Goal: Check status: Check status

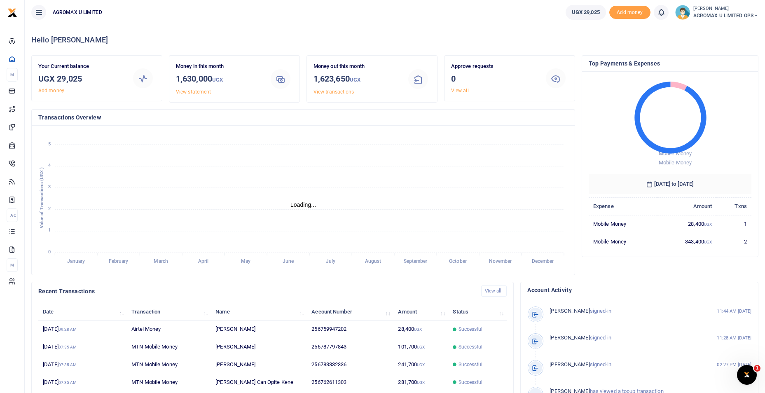
scroll to position [7, 7]
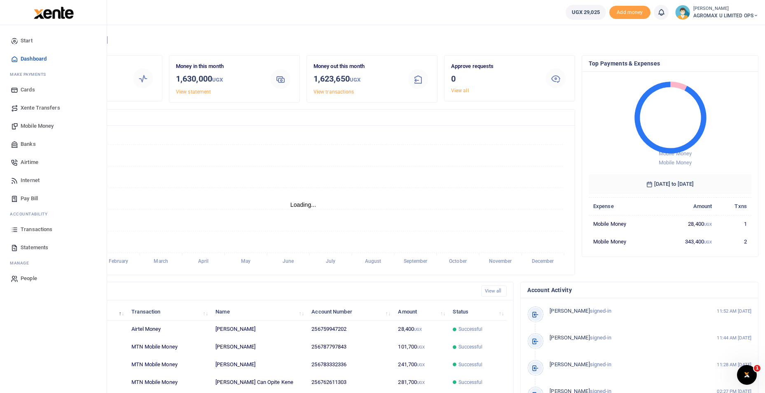
scroll to position [7, 7]
click at [49, 245] on link "Statements" at bounding box center [53, 247] width 93 height 18
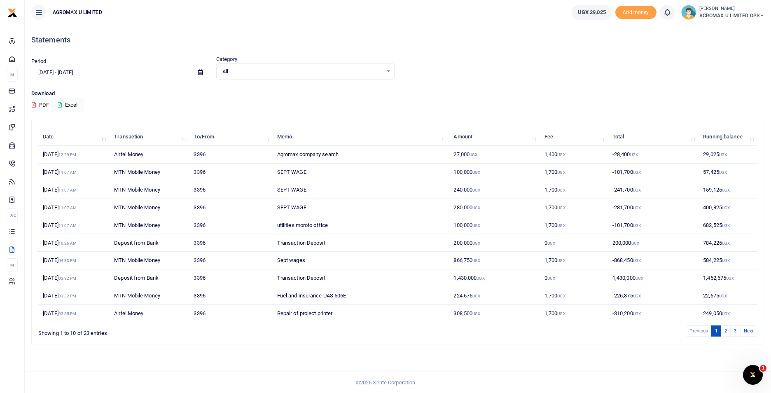
click at [201, 71] on icon at bounding box center [200, 72] width 5 height 5
click at [58, 179] on li "Custom Range" at bounding box center [61, 178] width 58 height 13
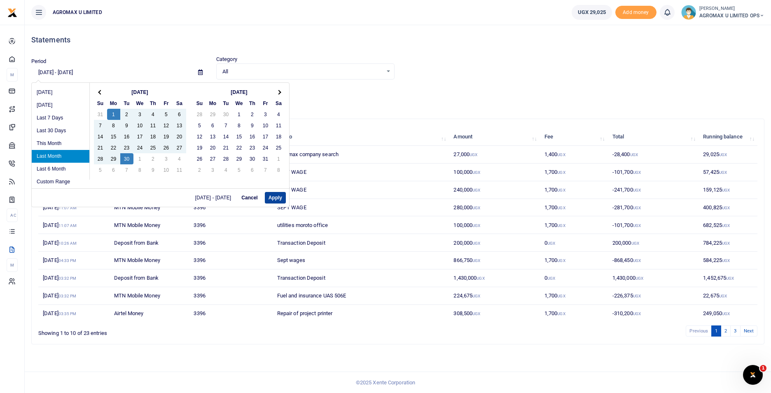
click at [274, 199] on button "Apply" at bounding box center [275, 198] width 21 height 12
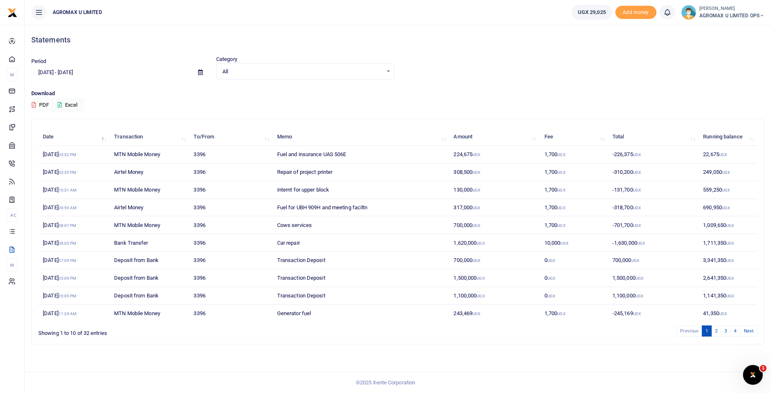
click at [37, 103] on button "PDF" at bounding box center [40, 105] width 18 height 14
click at [199, 71] on icon at bounding box center [200, 72] width 5 height 5
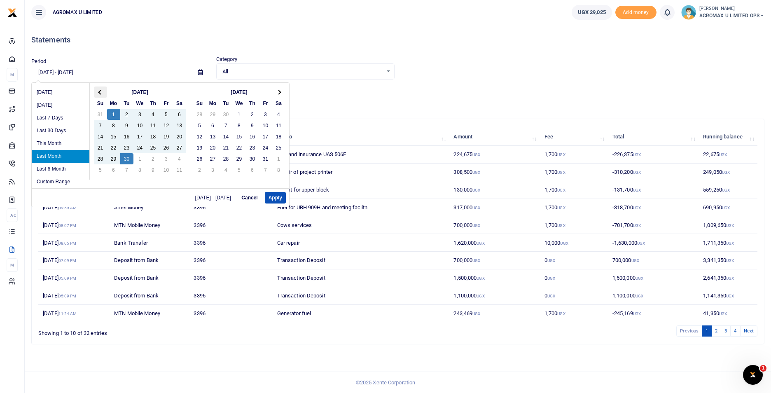
click at [103, 91] on th at bounding box center [100, 91] width 13 height 11
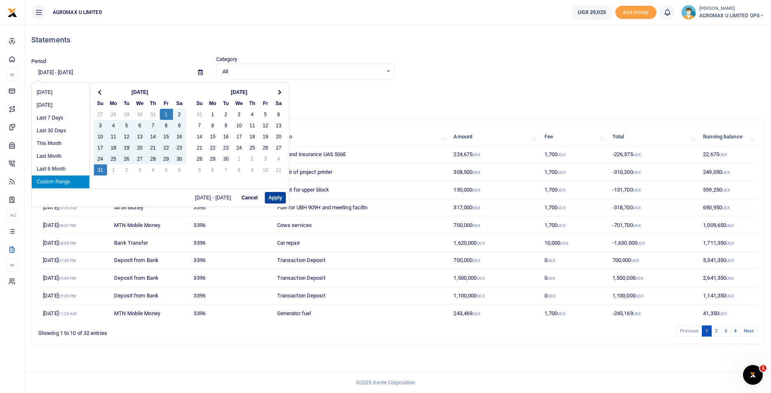
click at [276, 196] on button "Apply" at bounding box center [275, 198] width 21 height 12
type input "08/01/2025 - 08/31/2025"
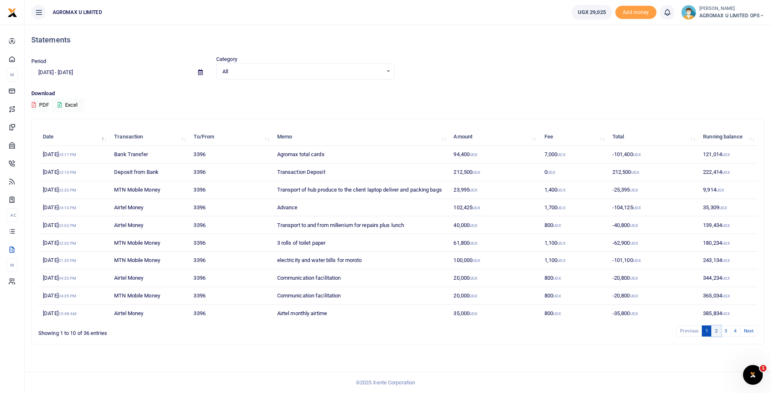
click at [717, 336] on link "2" at bounding box center [716, 330] width 10 height 11
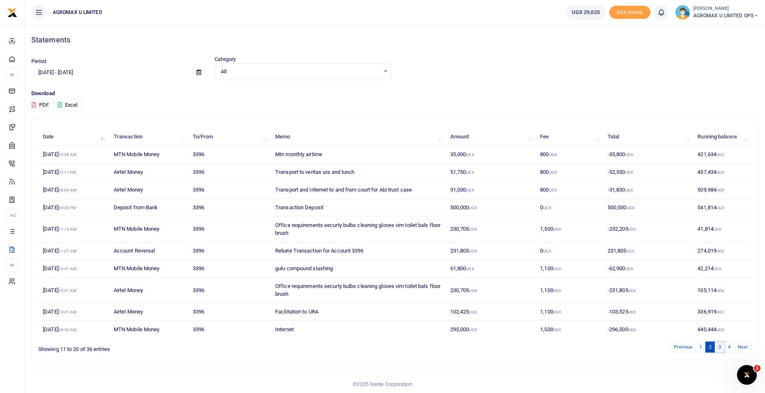
click at [720, 348] on link "3" at bounding box center [720, 346] width 10 height 11
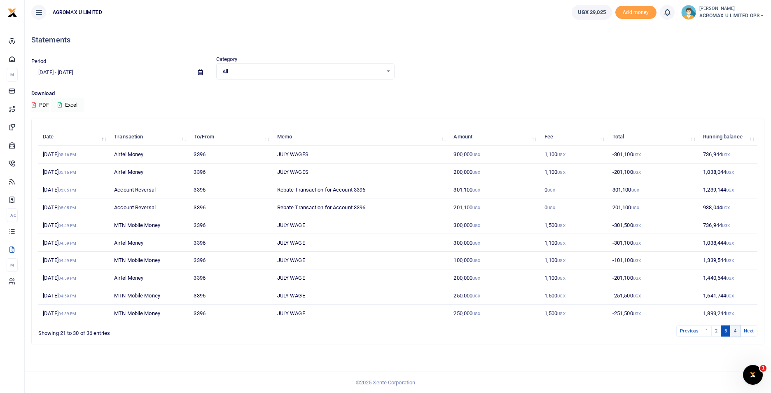
click at [734, 332] on link "4" at bounding box center [735, 330] width 10 height 11
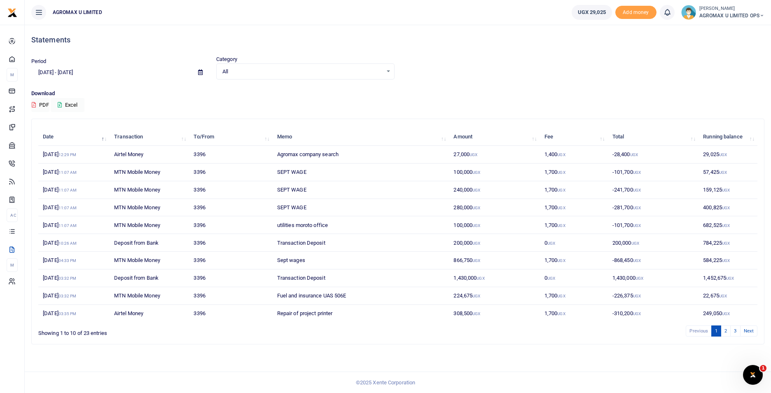
click at [198, 74] on icon at bounding box center [200, 72] width 5 height 5
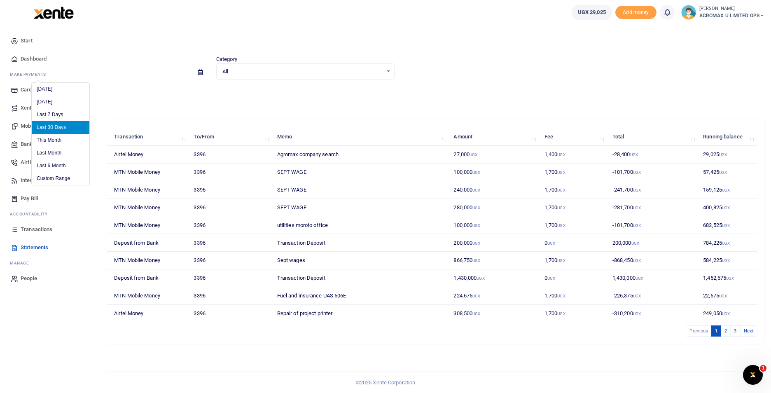
click at [37, 227] on span "Transactions" at bounding box center [37, 229] width 32 height 8
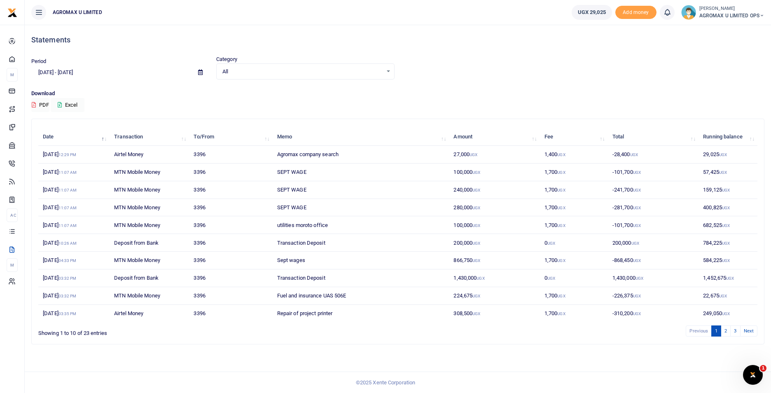
click at [201, 75] on icon at bounding box center [200, 72] width 5 height 5
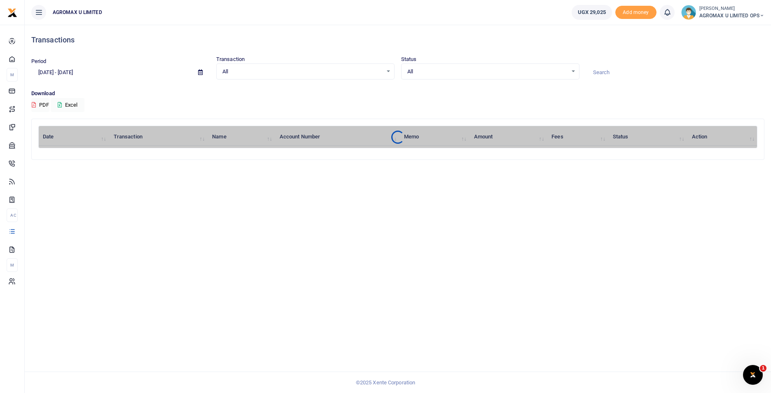
click at [202, 73] on icon at bounding box center [200, 72] width 5 height 5
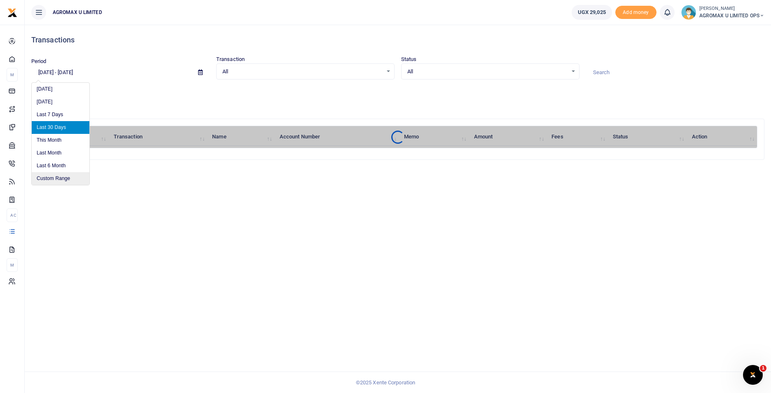
click at [58, 179] on li "Custom Range" at bounding box center [61, 178] width 58 height 13
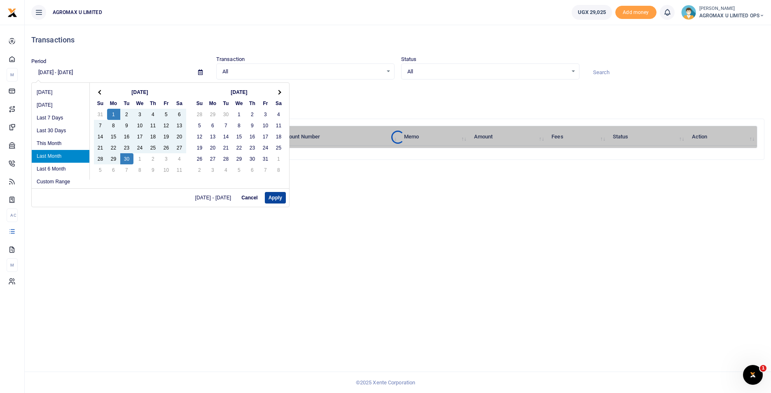
click at [282, 196] on button "Apply" at bounding box center [275, 198] width 21 height 12
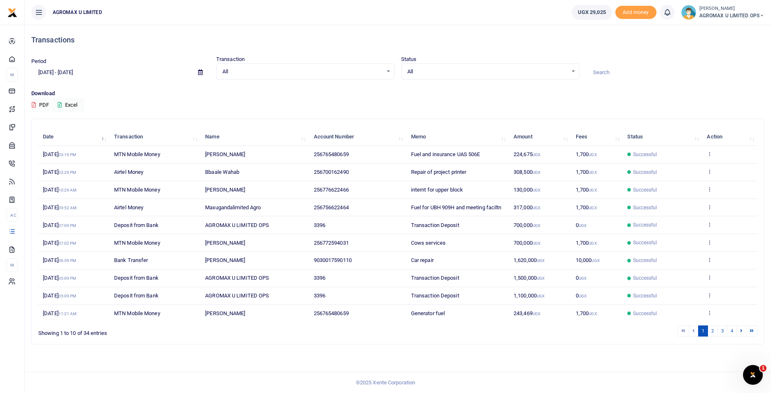
click at [535, 154] on small "UGX" at bounding box center [537, 154] width 8 height 5
click at [709, 148] on td "View details Send again" at bounding box center [729, 155] width 55 height 18
click at [712, 329] on link "2" at bounding box center [713, 330] width 10 height 11
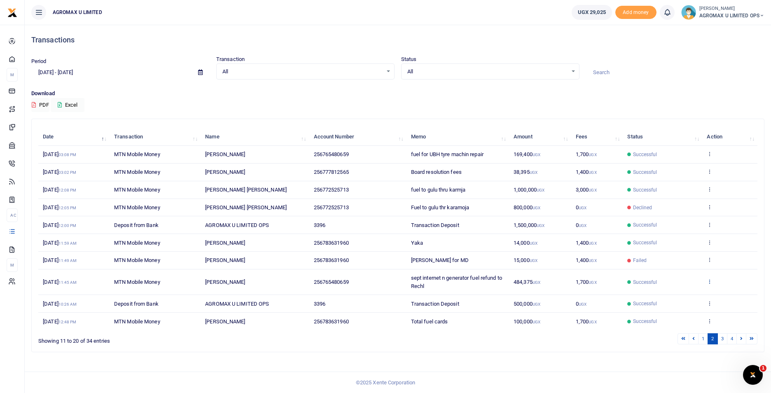
click at [710, 280] on icon at bounding box center [709, 281] width 5 height 6
click at [681, 293] on link "View details" at bounding box center [679, 296] width 65 height 12
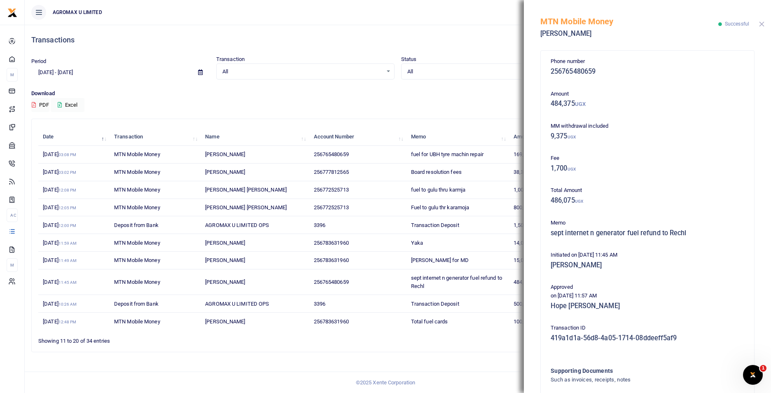
click at [759, 23] on button "Close" at bounding box center [761, 23] width 5 height 5
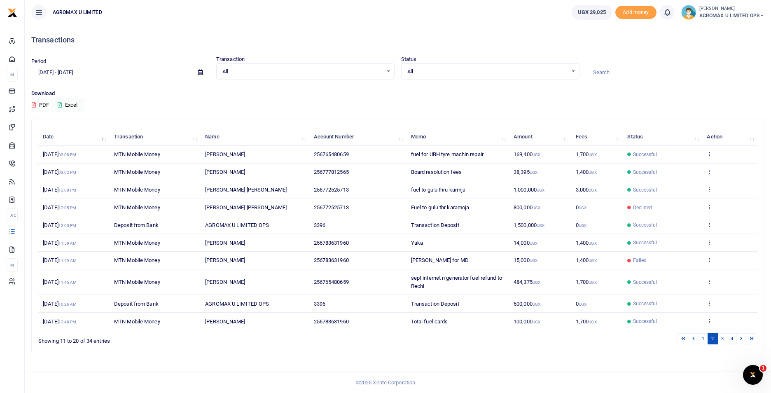
click at [199, 72] on icon at bounding box center [200, 72] width 5 height 5
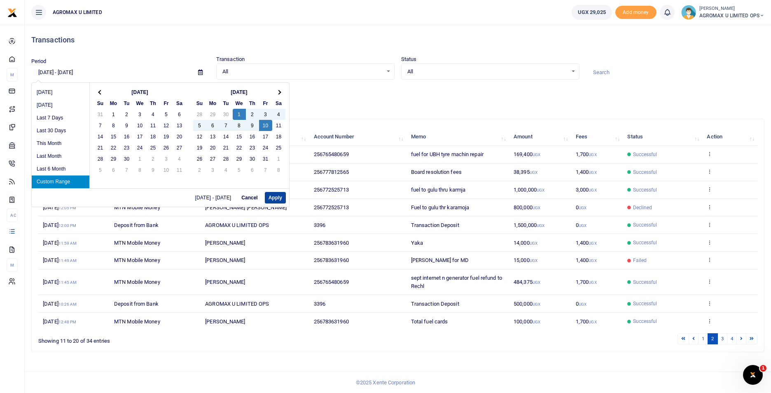
click at [269, 197] on button "Apply" at bounding box center [275, 198] width 21 height 12
type input "10/01/2025 - 10/10/2025"
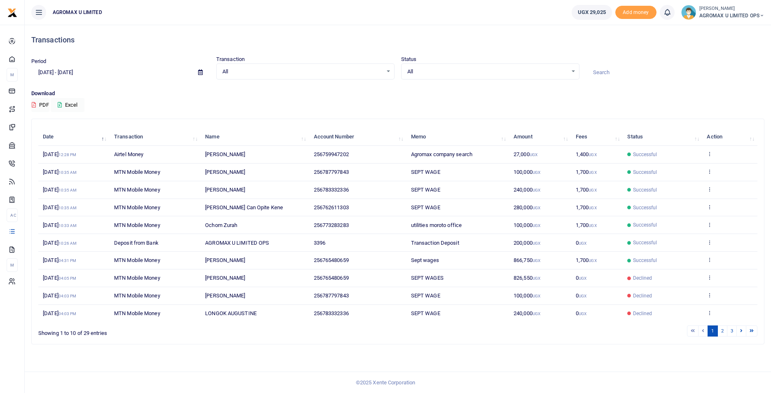
click at [200, 71] on icon at bounding box center [200, 72] width 5 height 5
click at [55, 139] on li "This Month" at bounding box center [61, 140] width 58 height 13
click at [200, 74] on icon at bounding box center [200, 72] width 5 height 5
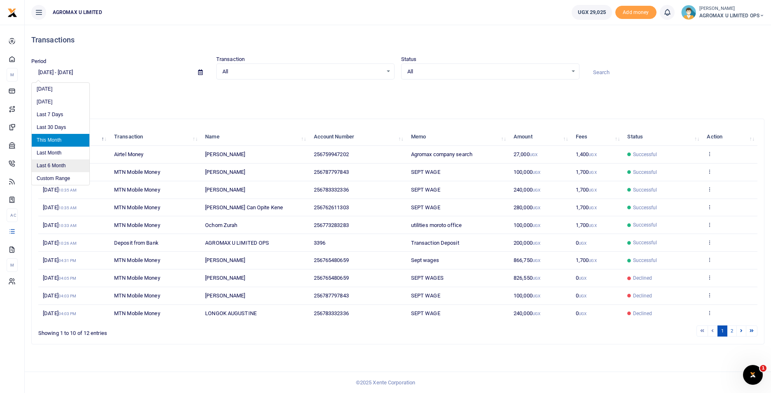
click at [50, 164] on li "Last 6 Month" at bounding box center [61, 165] width 58 height 13
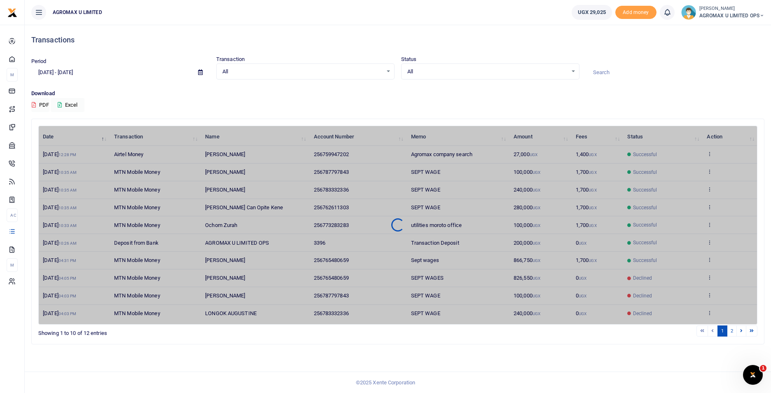
click at [201, 71] on icon at bounding box center [200, 72] width 5 height 5
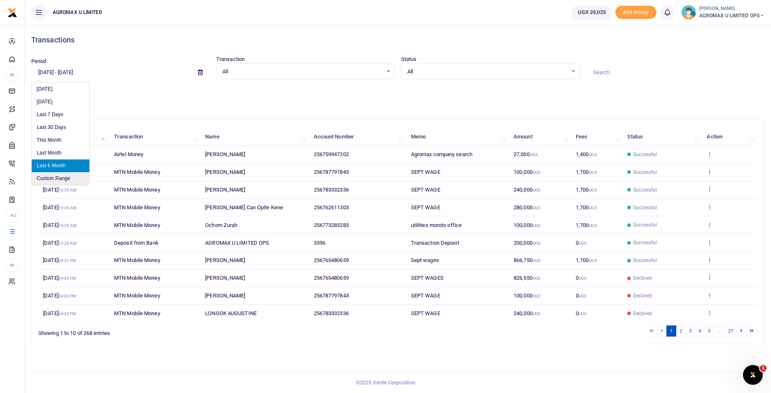
click at [62, 177] on li "Custom Range" at bounding box center [61, 178] width 58 height 13
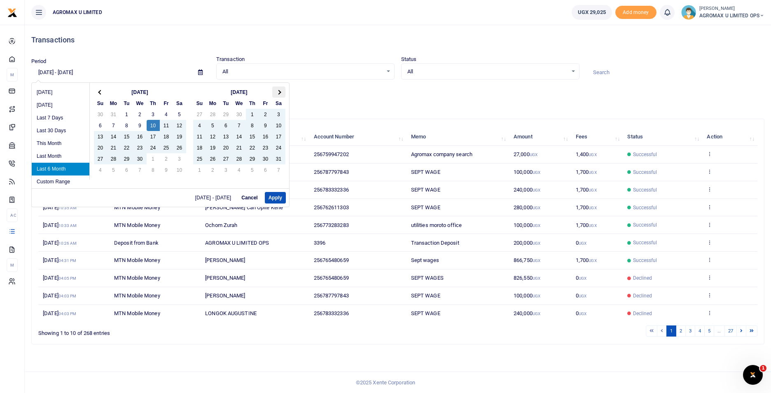
click at [279, 94] on span at bounding box center [278, 92] width 5 height 5
click at [61, 181] on li "Custom Range" at bounding box center [61, 181] width 58 height 13
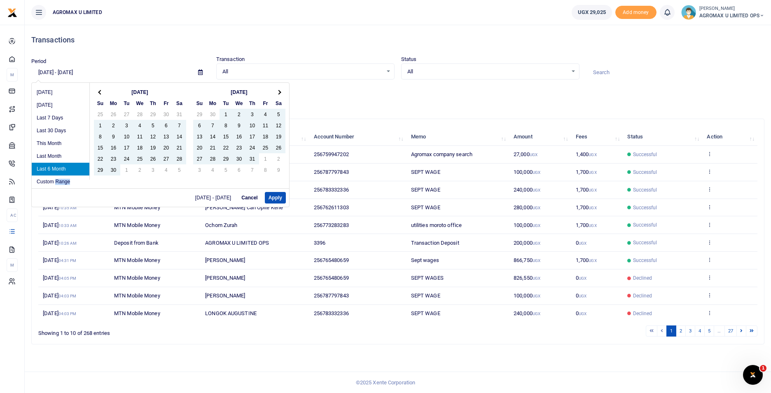
click at [248, 198] on button "Cancel" at bounding box center [249, 198] width 23 height 12
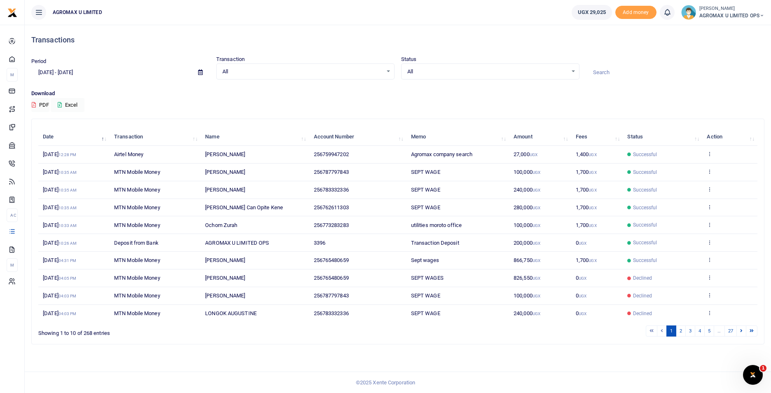
click at [200, 72] on icon at bounding box center [200, 72] width 5 height 5
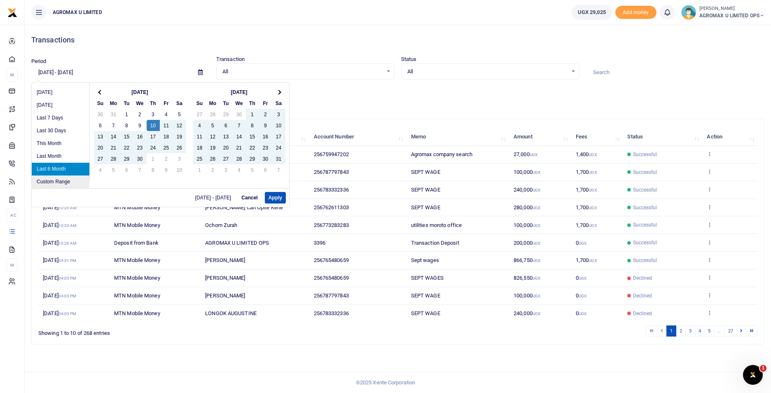
click at [48, 182] on li "Custom Range" at bounding box center [61, 181] width 58 height 13
click at [67, 180] on li "Custom Range" at bounding box center [61, 181] width 58 height 13
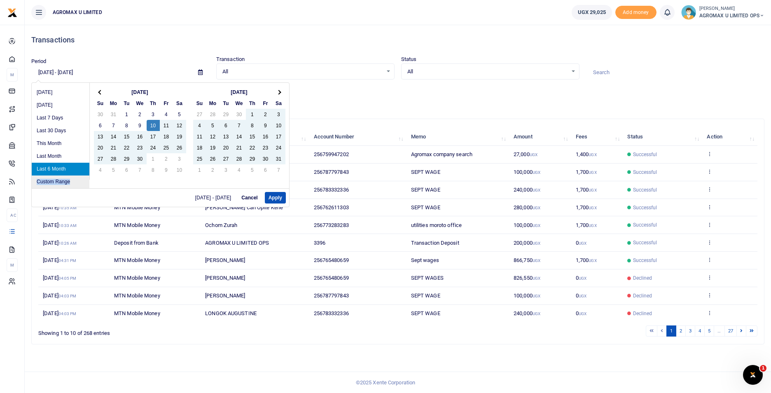
click at [67, 180] on li "Custom Range" at bounding box center [61, 181] width 58 height 13
click at [276, 196] on button "Apply" at bounding box center [275, 198] width 21 height 12
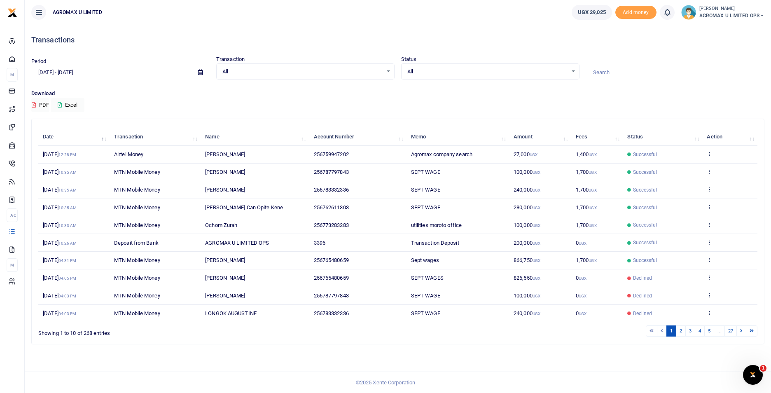
click at [201, 72] on icon at bounding box center [200, 72] width 5 height 5
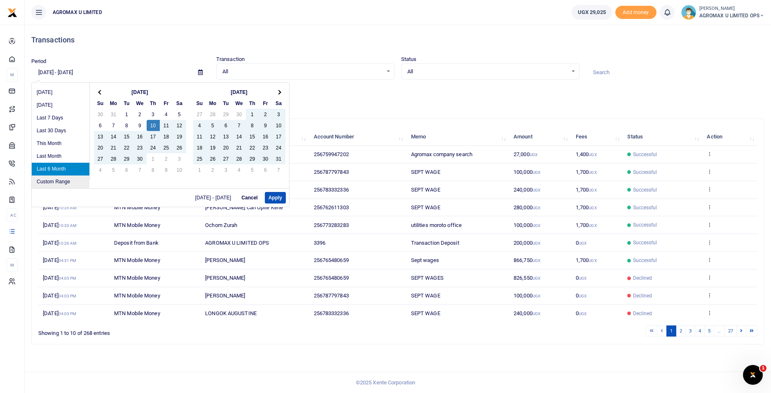
click at [70, 179] on li "Custom Range" at bounding box center [61, 181] width 58 height 13
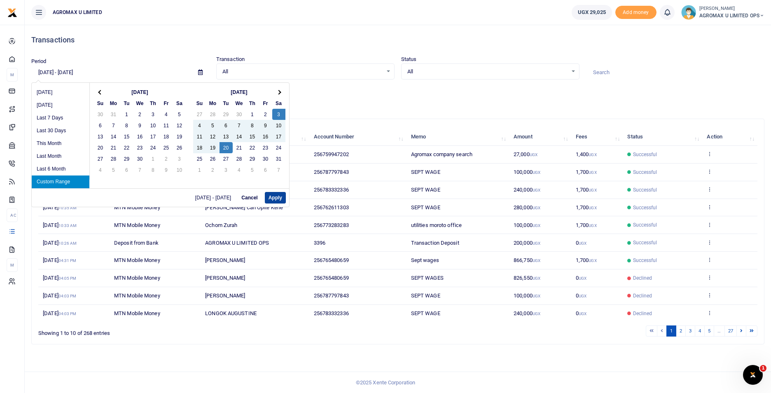
click at [272, 196] on button "Apply" at bounding box center [275, 198] width 21 height 12
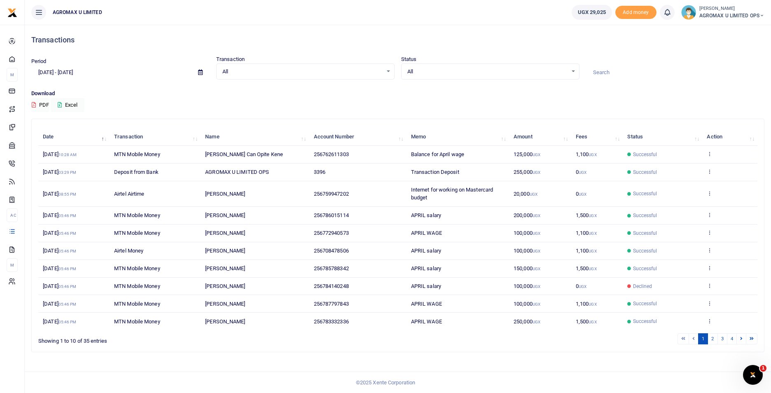
click at [201, 72] on icon at bounding box center [200, 72] width 5 height 5
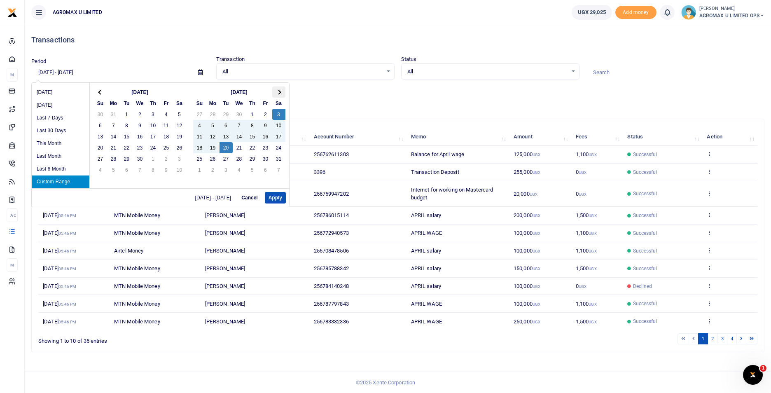
click at [279, 93] on span at bounding box center [278, 92] width 5 height 5
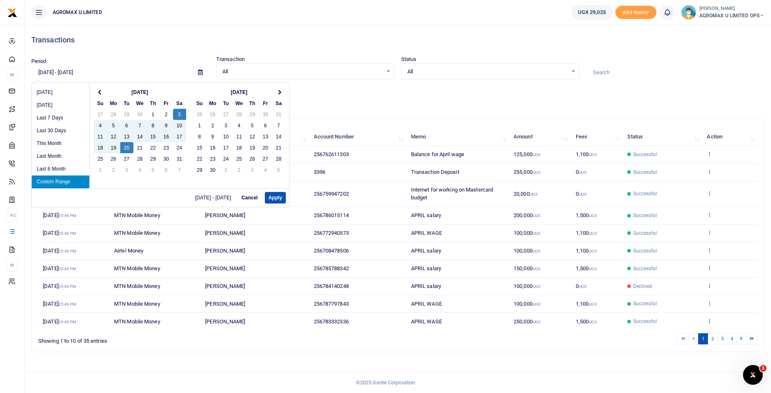
click at [279, 93] on span at bounding box center [278, 92] width 5 height 5
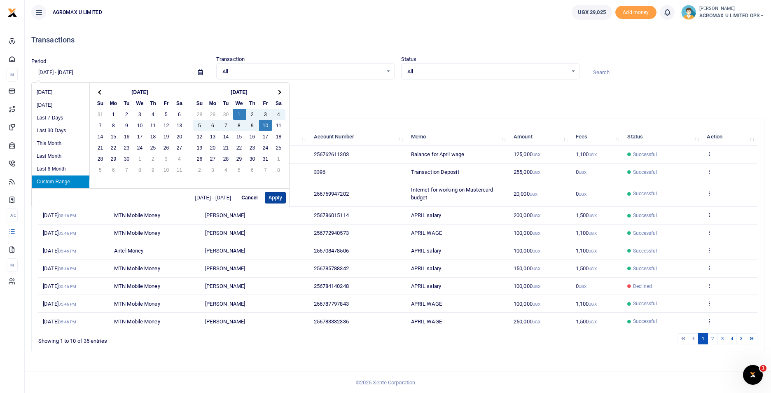
click at [275, 200] on button "Apply" at bounding box center [275, 198] width 21 height 12
type input "10/01/2025 - 10/10/2025"
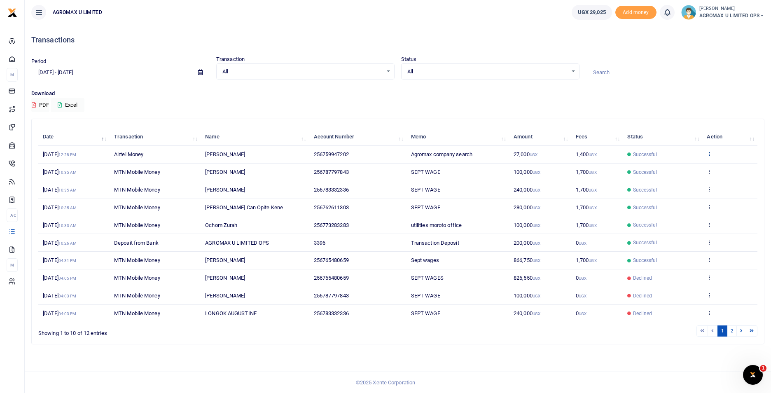
click at [709, 153] on icon at bounding box center [709, 154] width 5 height 6
click at [673, 170] on link "View details" at bounding box center [679, 168] width 65 height 12
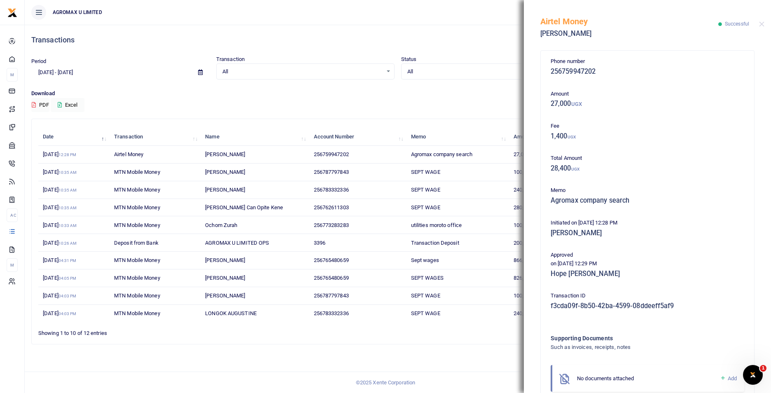
drag, startPoint x: 542, startPoint y: 21, endPoint x: 698, endPoint y: 84, distance: 168.5
click at [698, 84] on div "Airtel Money Rodney Kwikiriza Successful Phone number 256759947202 Amount 27,00…" at bounding box center [647, 196] width 247 height 393
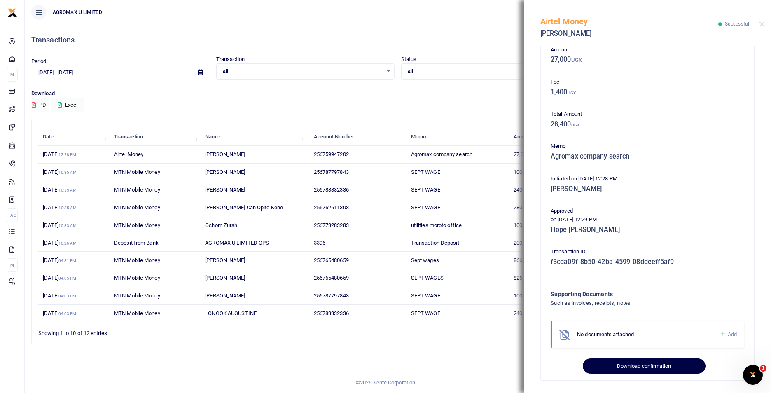
scroll to position [45, 0]
click at [641, 370] on button "Download confirmation" at bounding box center [644, 365] width 122 height 16
click at [483, 21] on ul "AGROMAX U LIMITED" at bounding box center [295, 12] width 540 height 25
click at [763, 26] on button "Close" at bounding box center [761, 23] width 5 height 5
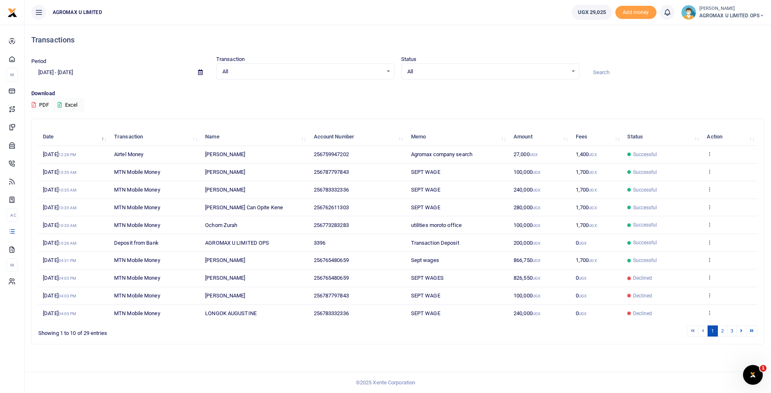
click at [712, 260] on icon at bounding box center [709, 260] width 5 height 6
click at [690, 272] on link "View details" at bounding box center [679, 274] width 65 height 12
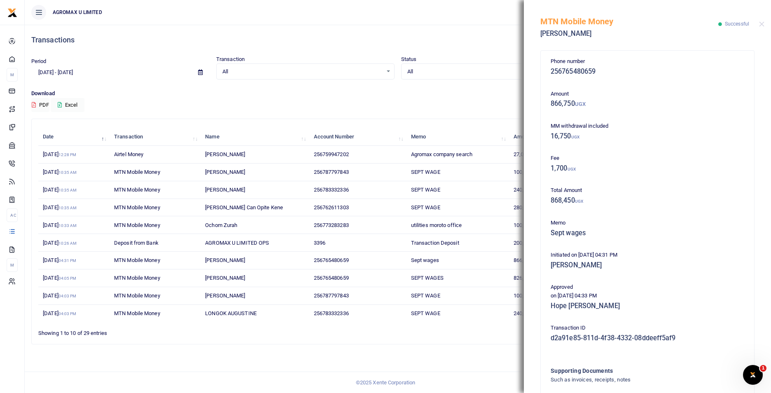
click at [409, 156] on td "Agromax company search" at bounding box center [457, 155] width 103 height 18
click at [497, 150] on td "Agromax company search" at bounding box center [457, 155] width 103 height 18
click at [514, 154] on span "27,000 UGX" at bounding box center [526, 154] width 24 height 6
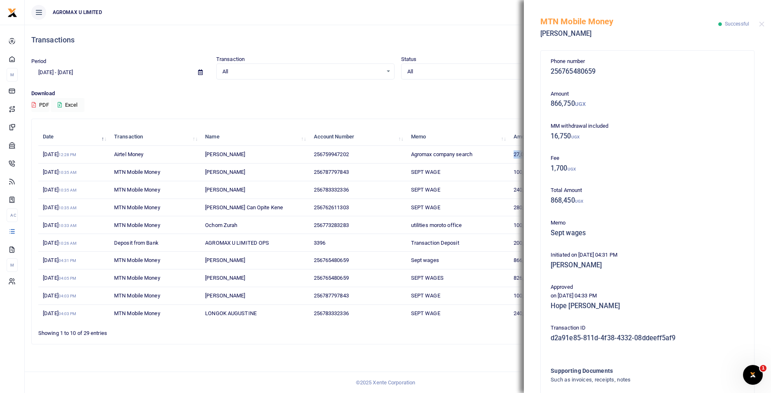
drag, startPoint x: 514, startPoint y: 154, endPoint x: 511, endPoint y: 162, distance: 8.2
click at [511, 162] on td "27,000 UGX" at bounding box center [540, 155] width 62 height 18
click at [757, 26] on div "MTN Mobile Money May Namuyiga Successful" at bounding box center [647, 23] width 247 height 46
click at [764, 21] on div "MTN Mobile Money May Namuyiga Successful" at bounding box center [647, 23] width 247 height 46
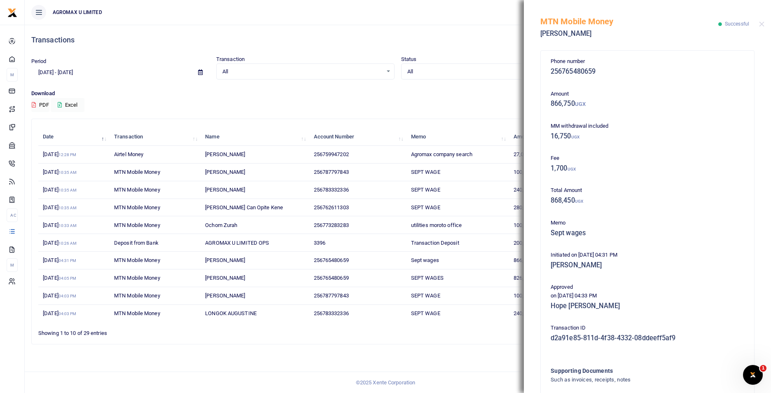
click at [764, 21] on div "MTN Mobile Money May Namuyiga Successful" at bounding box center [647, 23] width 247 height 46
click at [761, 23] on div "MTN Mobile Money May Namuyiga Successful" at bounding box center [647, 23] width 247 height 46
click at [491, 152] on td "Agromax company search" at bounding box center [457, 155] width 103 height 18
